Goal: Transaction & Acquisition: Book appointment/travel/reservation

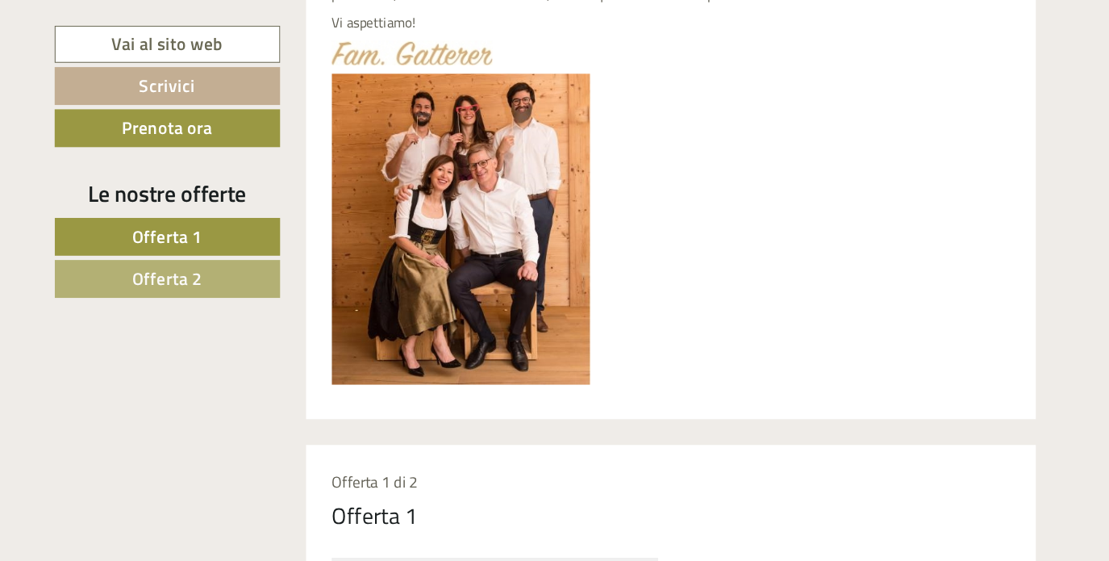
scroll to position [761, 0]
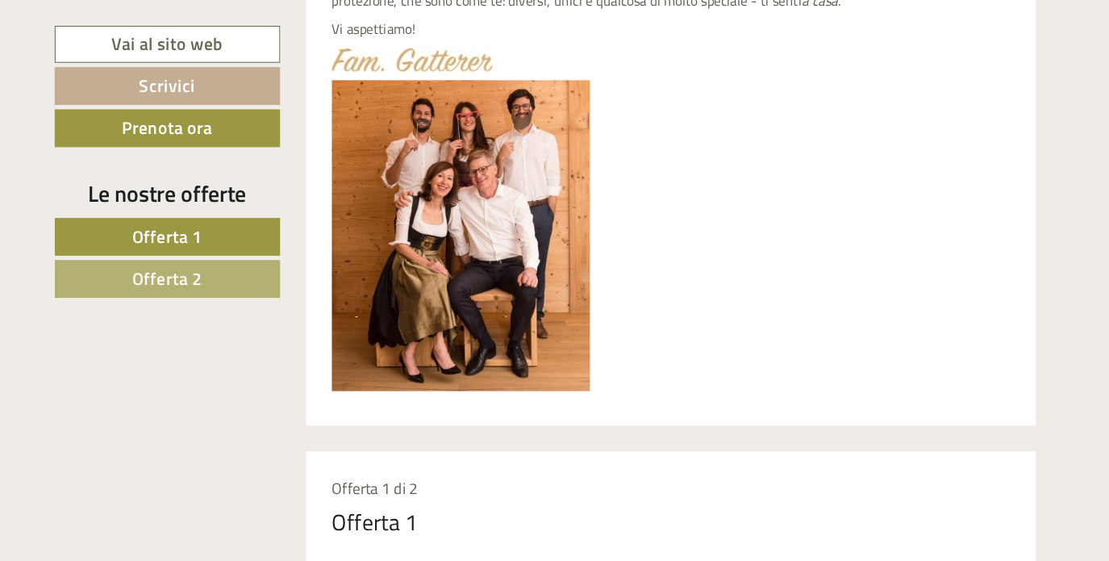
click at [489, 271] on img at bounding box center [476, 220] width 242 height 291
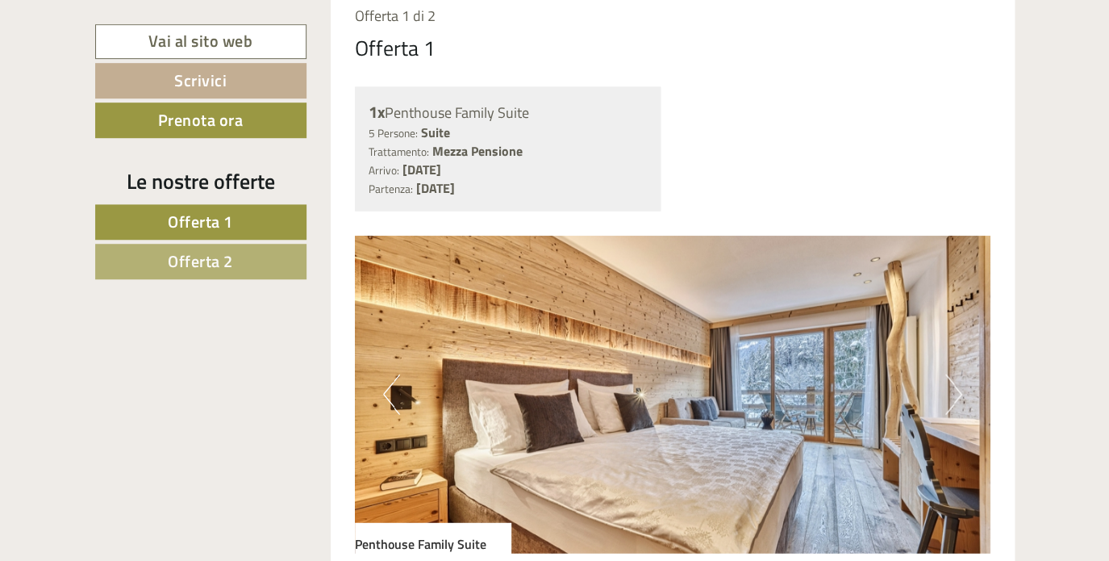
scroll to position [1205, 0]
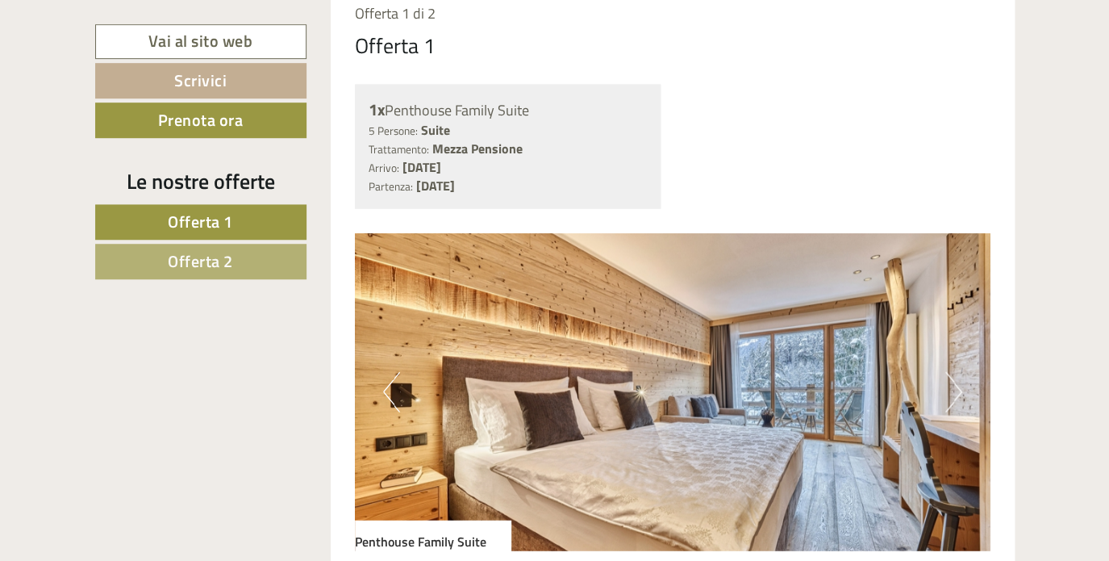
click at [956, 392] on button "Next" at bounding box center [953, 391] width 17 height 40
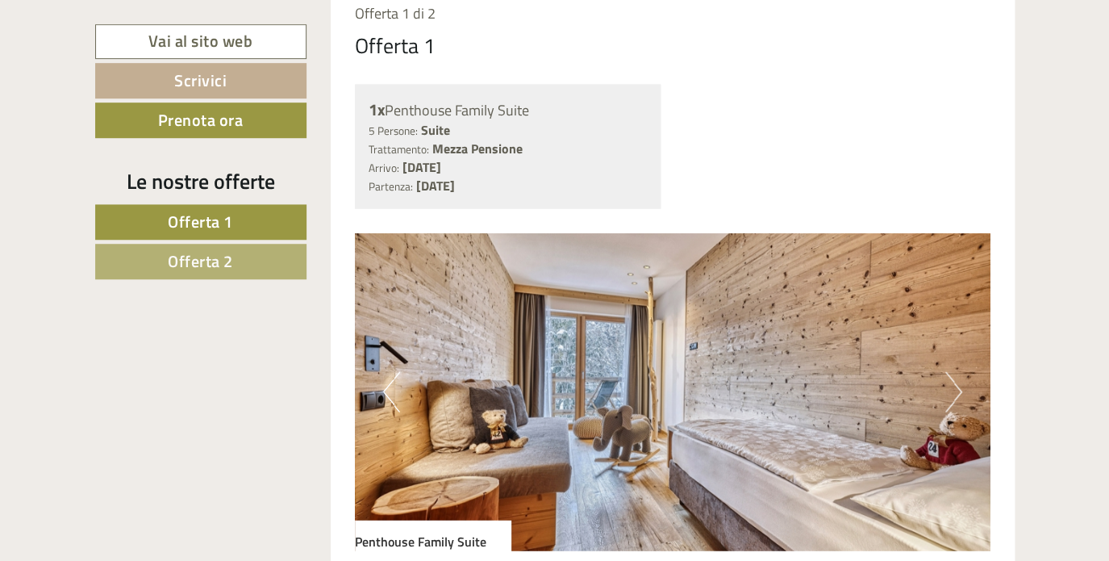
click at [956, 392] on button "Next" at bounding box center [953, 391] width 17 height 40
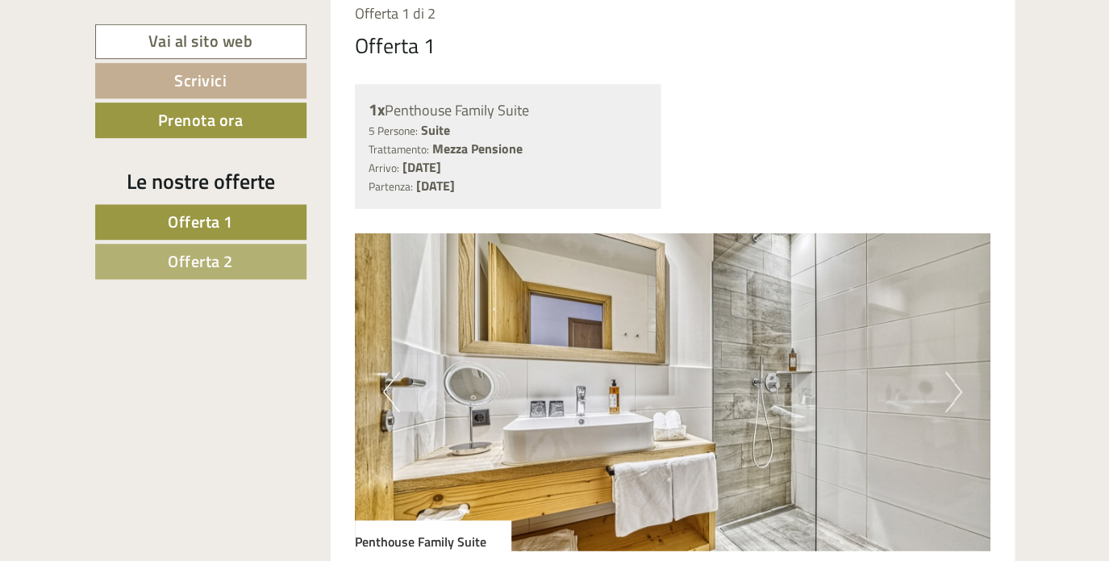
click at [956, 392] on button "Next" at bounding box center [953, 391] width 17 height 40
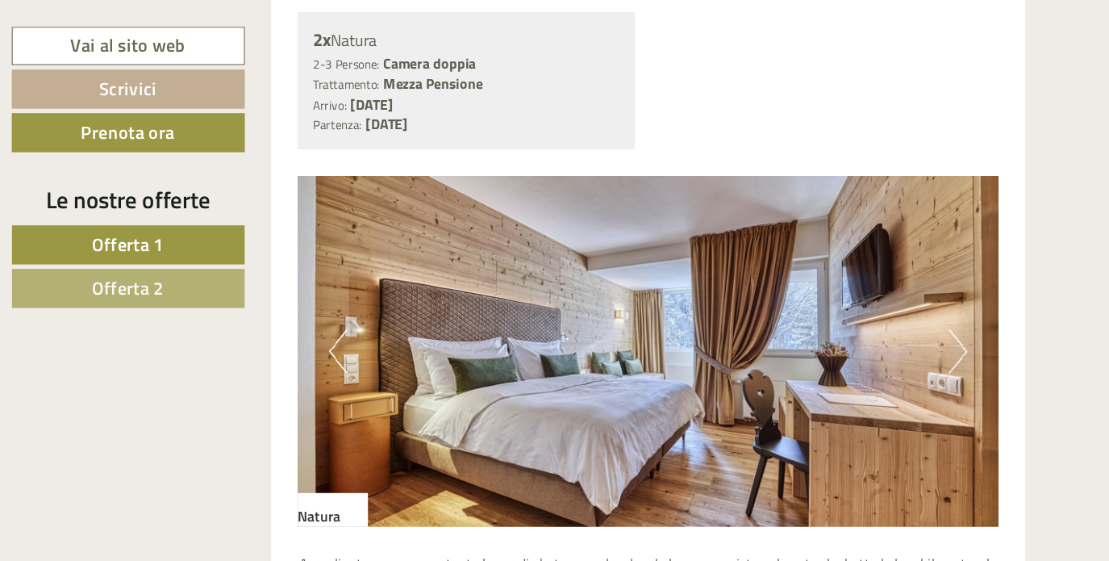
scroll to position [2733, 0]
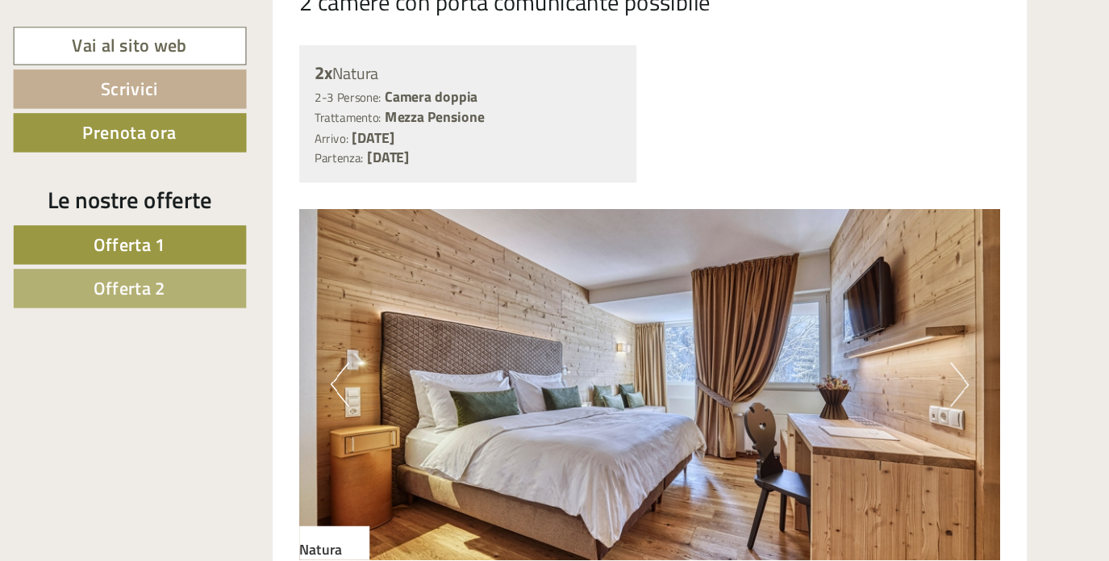
click at [951, 358] on button "Next" at bounding box center [953, 348] width 17 height 40
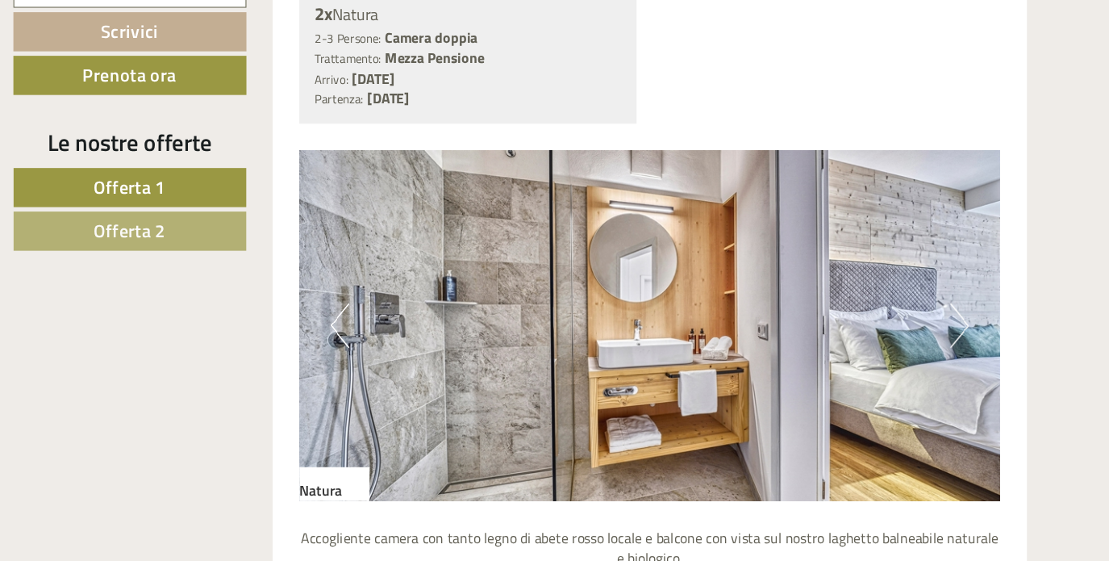
scroll to position [2736, 0]
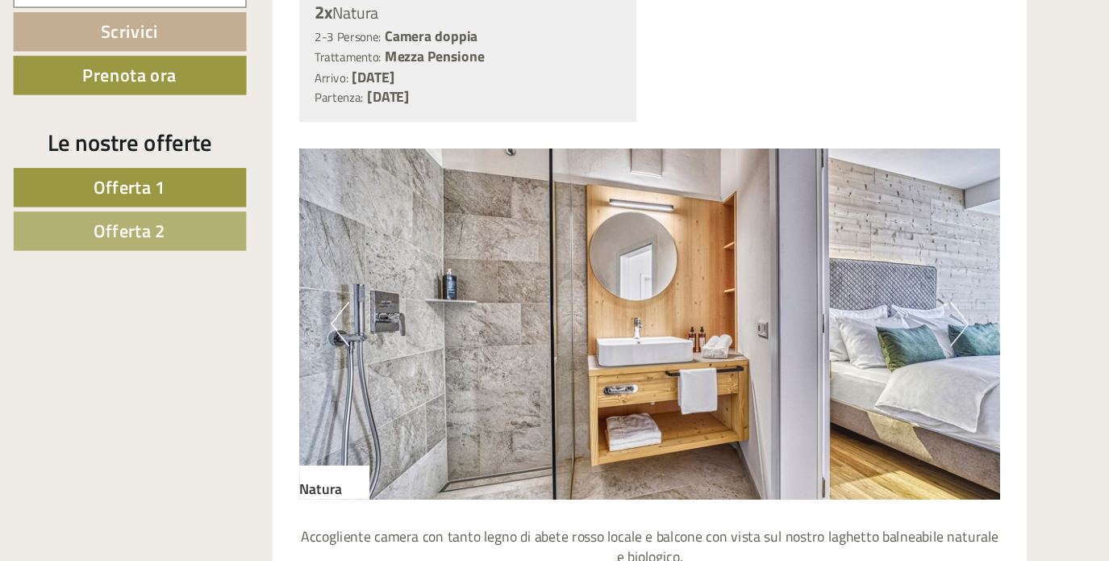
click at [950, 349] on button "Next" at bounding box center [953, 345] width 17 height 40
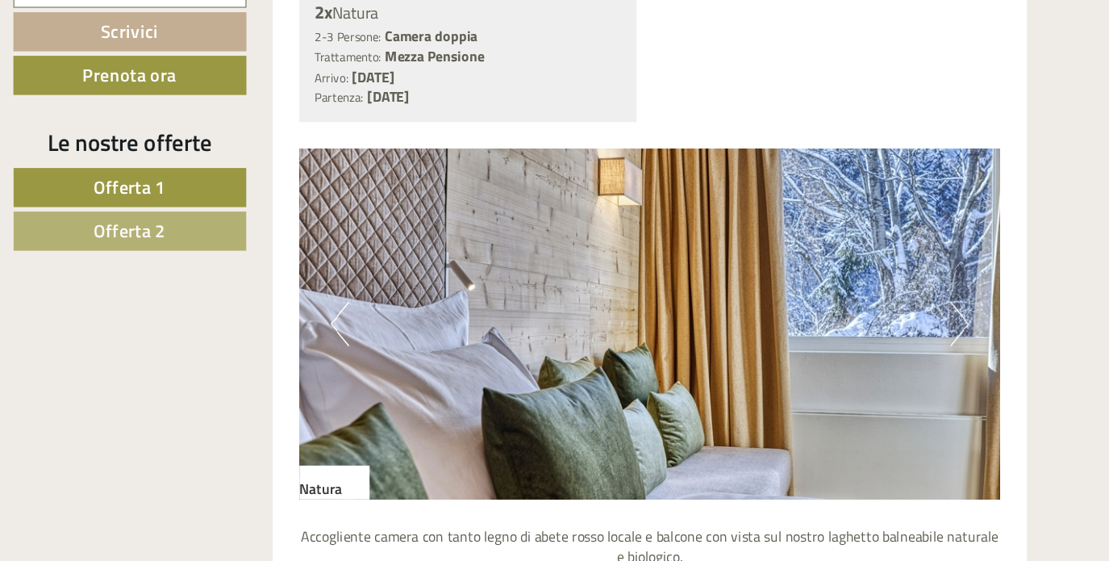
click at [950, 349] on button "Next" at bounding box center [953, 345] width 17 height 40
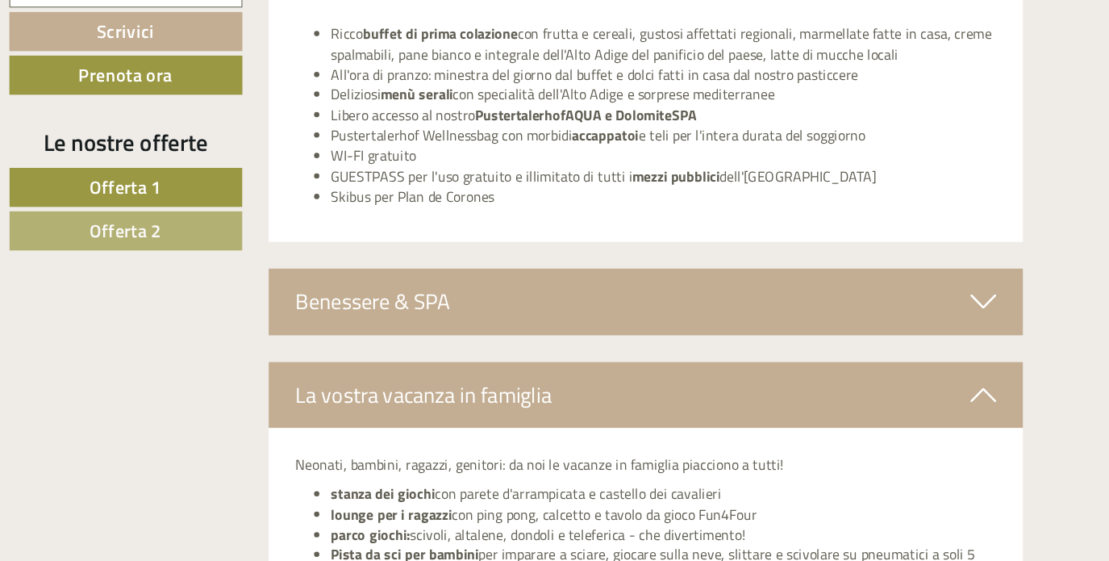
scroll to position [4355, 0]
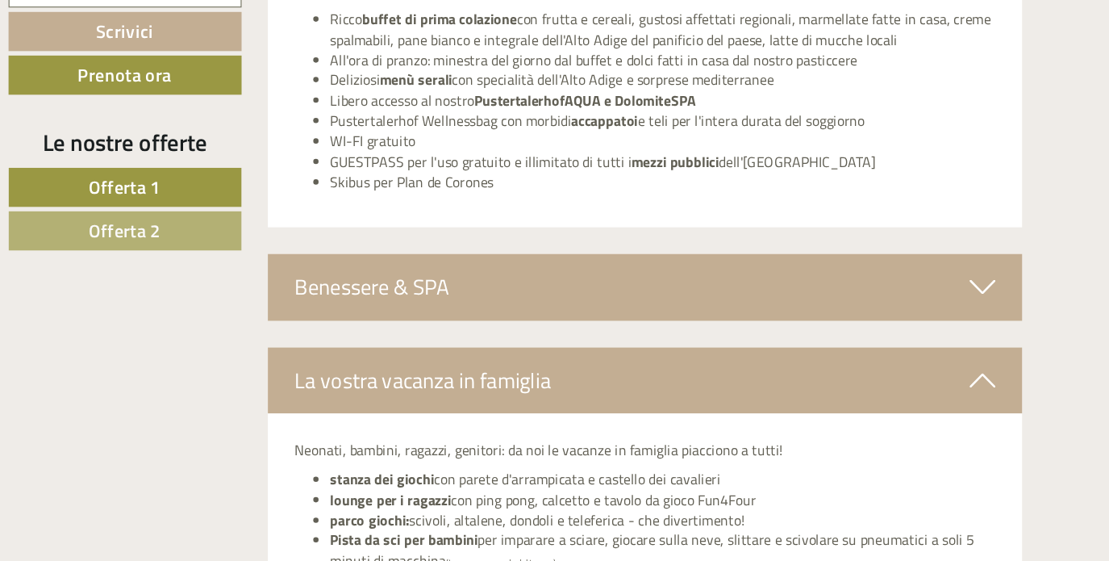
click at [980, 312] on icon at bounding box center [978, 311] width 23 height 27
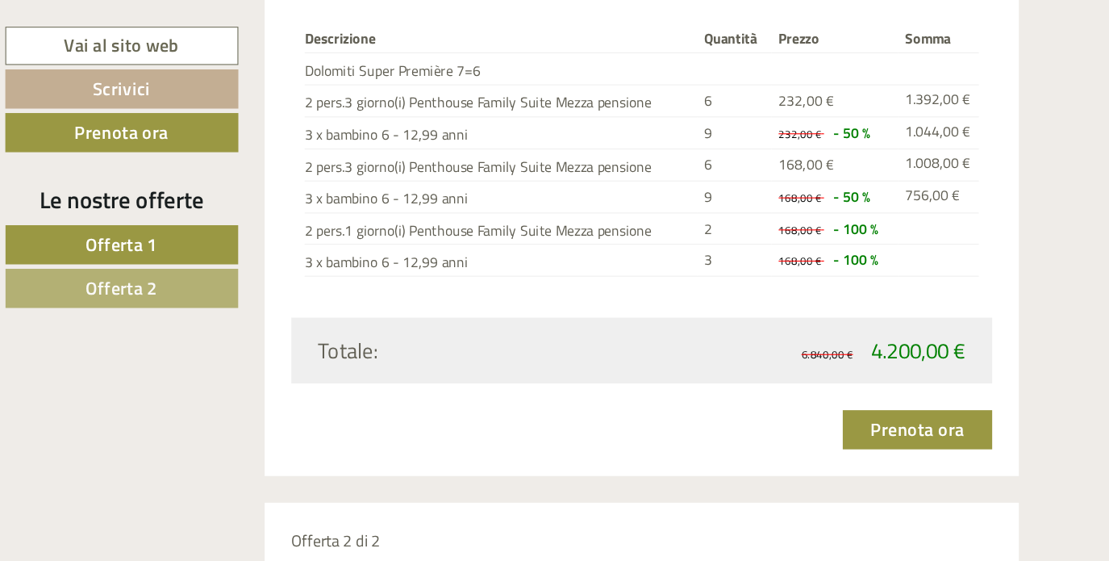
scroll to position [2211, 0]
click at [903, 390] on link "Prenota ora" at bounding box center [923, 390] width 136 height 35
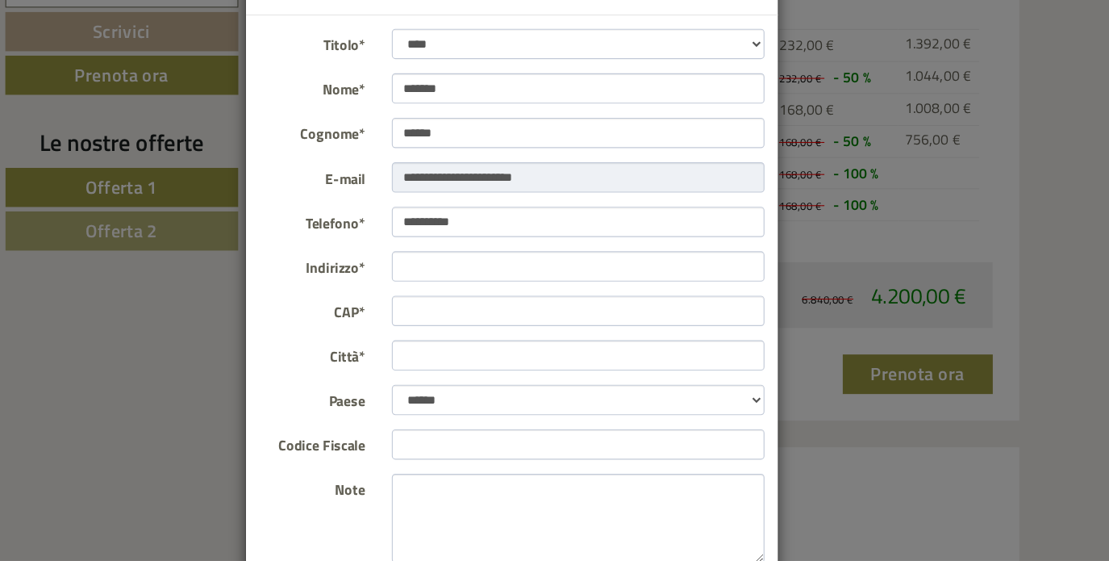
scroll to position [27, 0]
click at [879, 514] on div "**********" at bounding box center [554, 280] width 1109 height 561
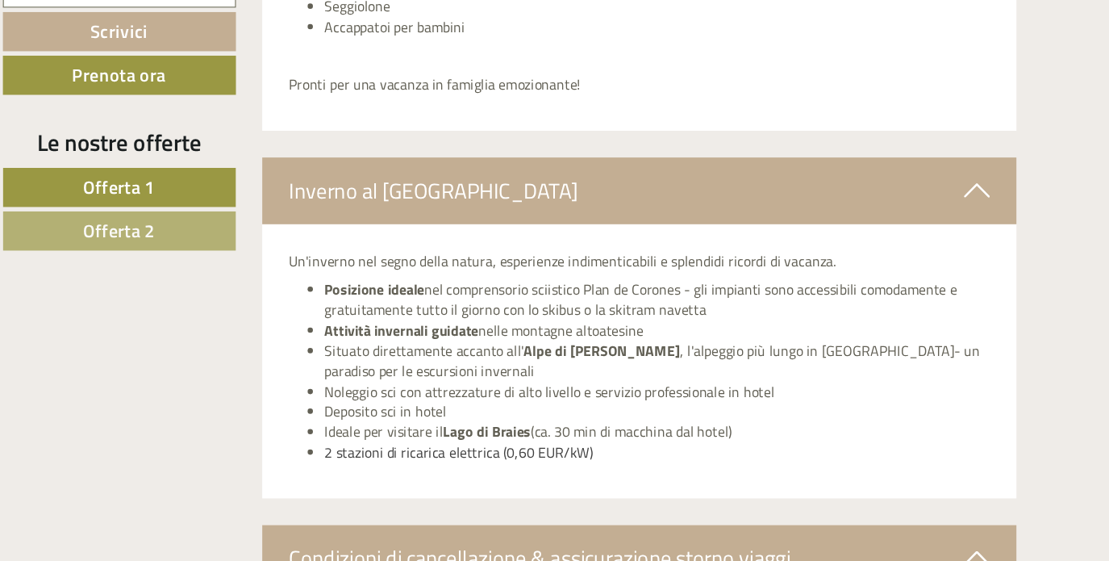
scroll to position [5617, 0]
